Goal: Task Accomplishment & Management: Manage account settings

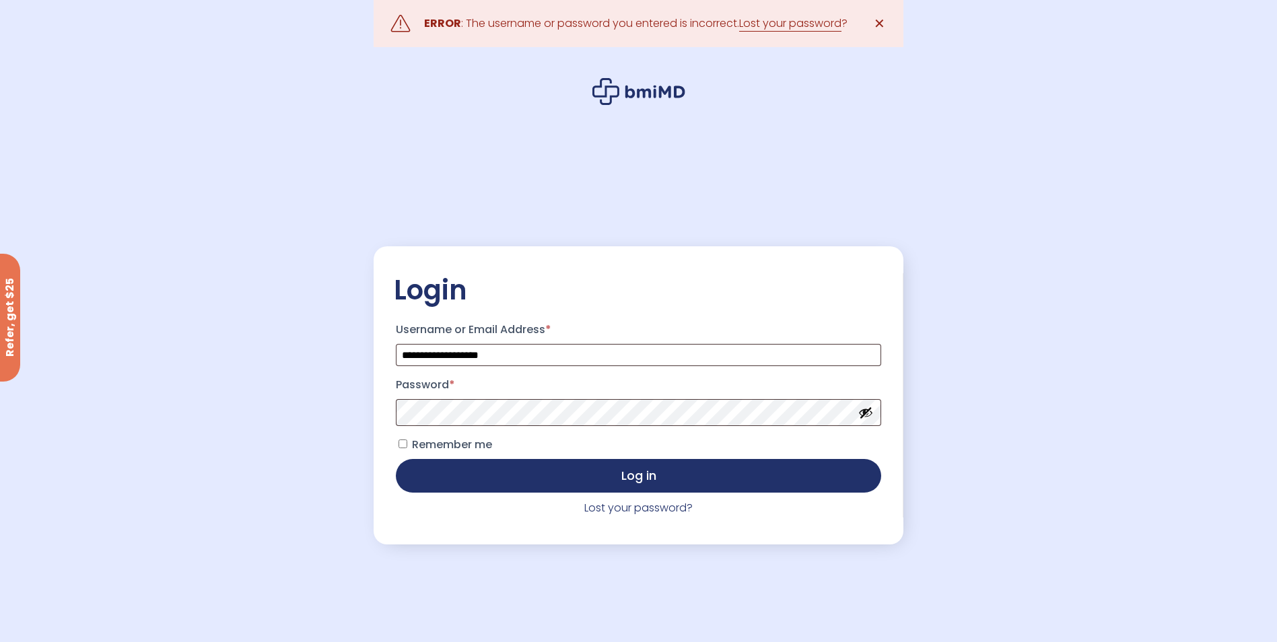
click at [866, 414] on button "Show password" at bounding box center [865, 412] width 15 height 15
click at [544, 480] on button "Log in" at bounding box center [638, 475] width 485 height 34
click at [869, 415] on button "Show password" at bounding box center [865, 412] width 15 height 15
click at [650, 475] on button "Log in" at bounding box center [638, 475] width 485 height 34
click at [809, 22] on link "Lost your password" at bounding box center [790, 23] width 102 height 16
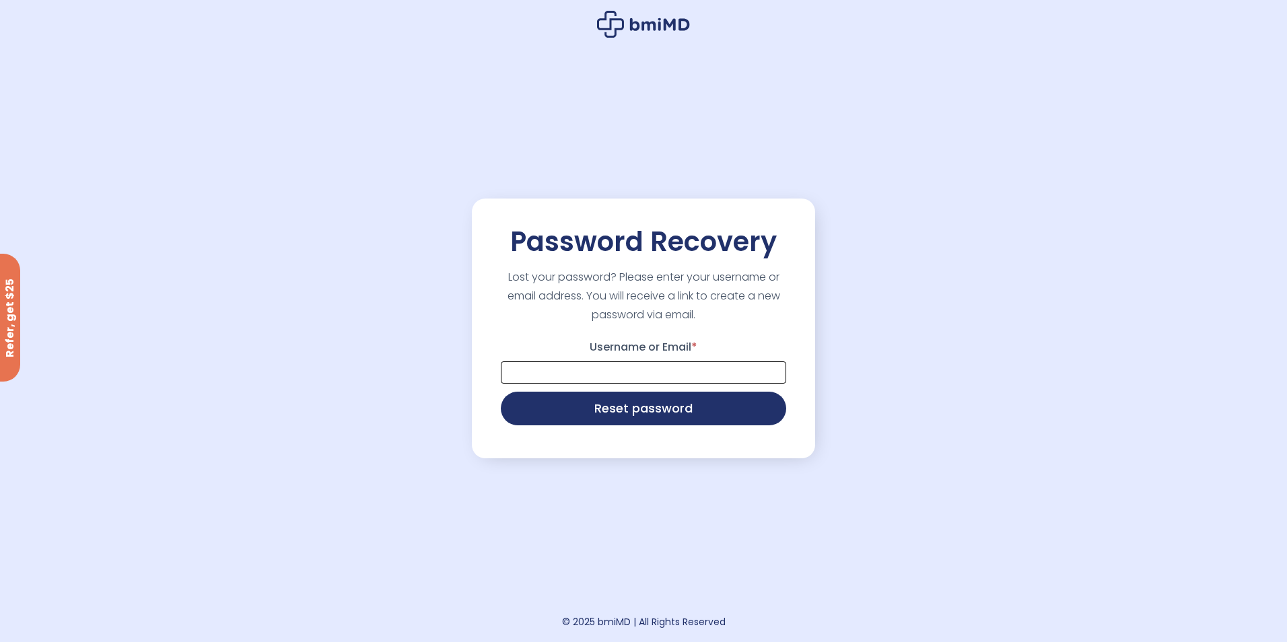
click at [628, 372] on input "Username or Email *" at bounding box center [643, 373] width 285 height 22
type input "**********"
click at [665, 410] on button "Reset password" at bounding box center [643, 407] width 285 height 34
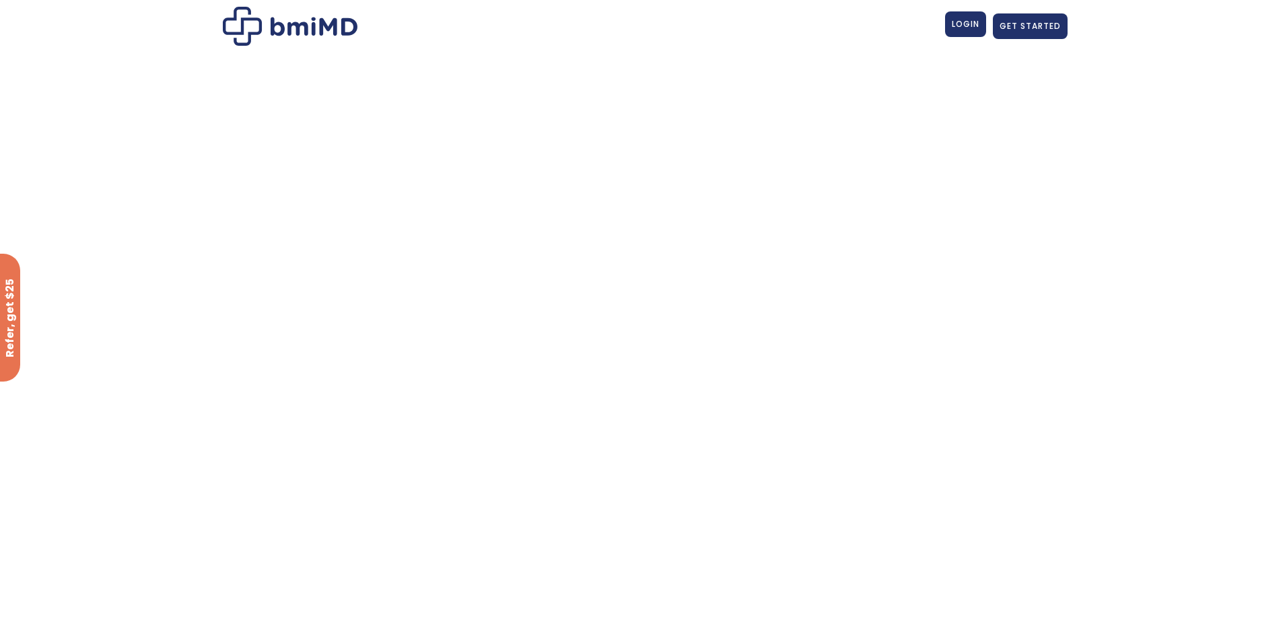
click at [968, 24] on span "LOGIN" at bounding box center [966, 23] width 28 height 11
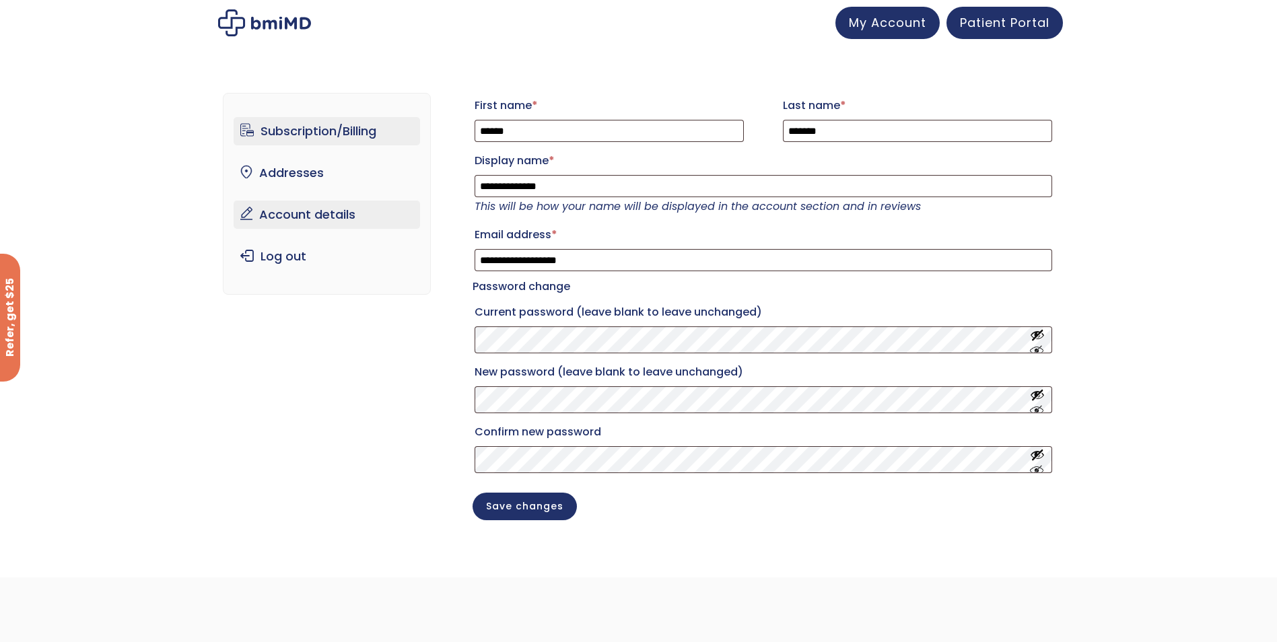
click at [299, 131] on link "Subscription/Billing" at bounding box center [327, 131] width 186 height 28
